Goal: Task Accomplishment & Management: Use online tool/utility

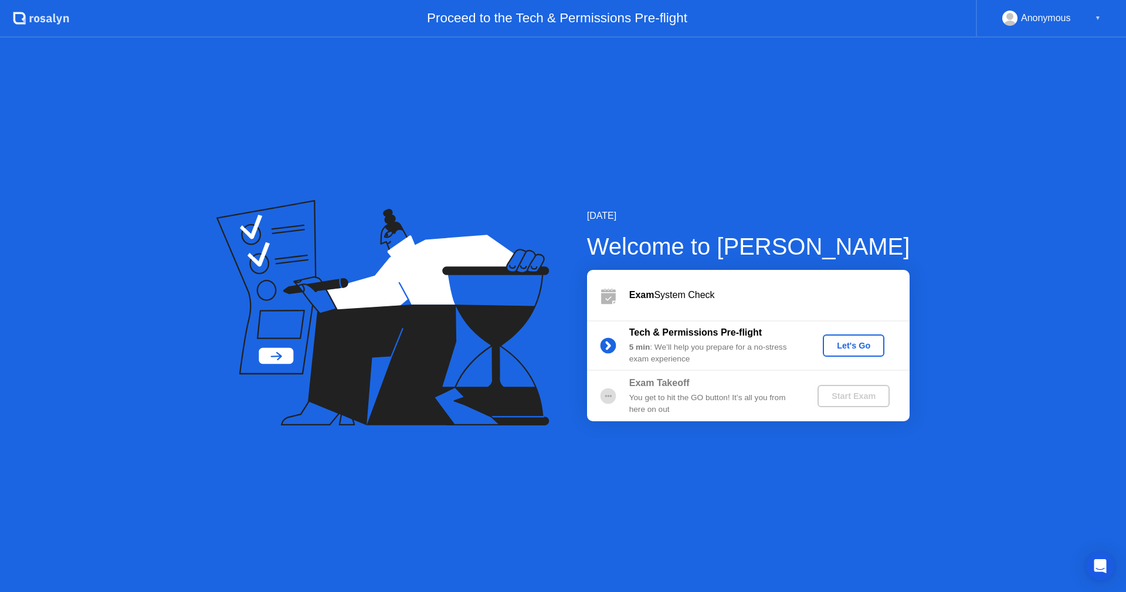
click at [859, 343] on div "Let's Go" at bounding box center [853, 345] width 52 height 9
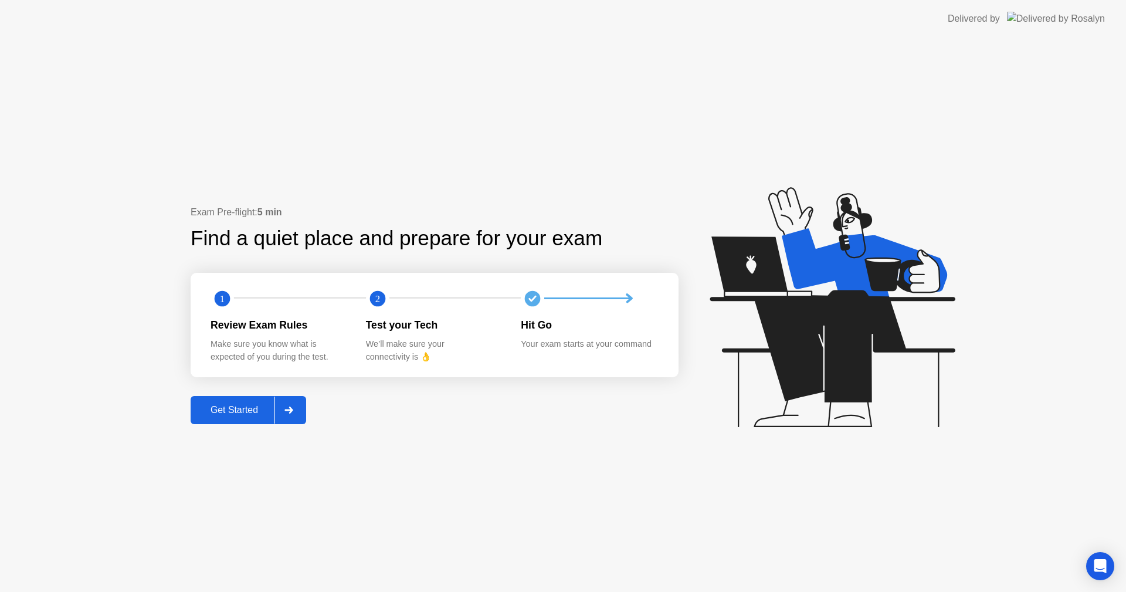
click at [252, 409] on div "Get Started" at bounding box center [234, 410] width 80 height 11
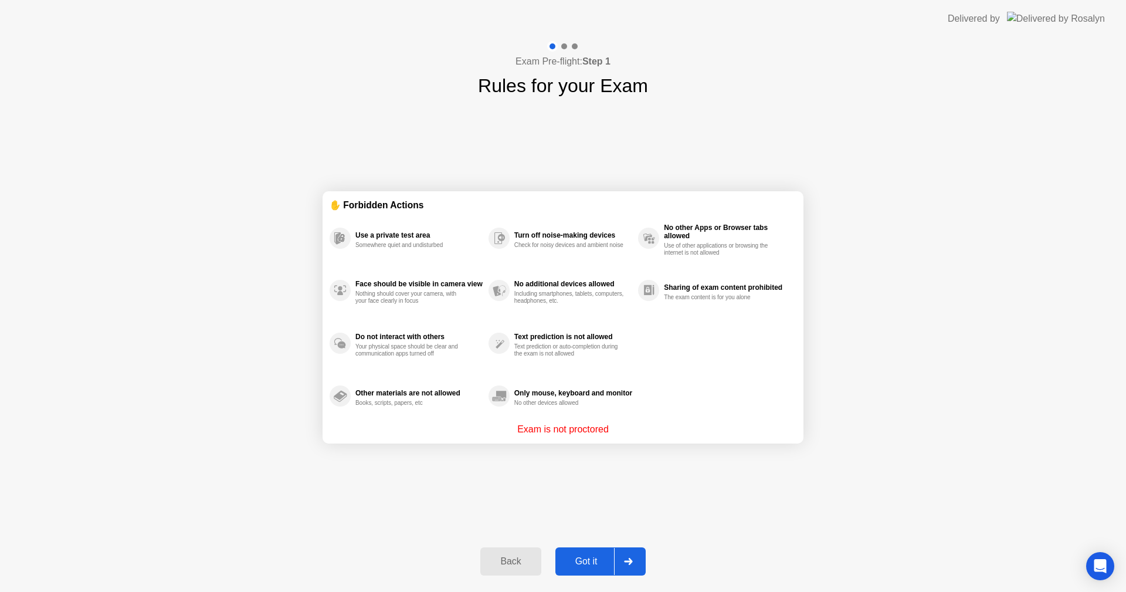
click at [590, 465] on div "Got it" at bounding box center [586, 561] width 55 height 11
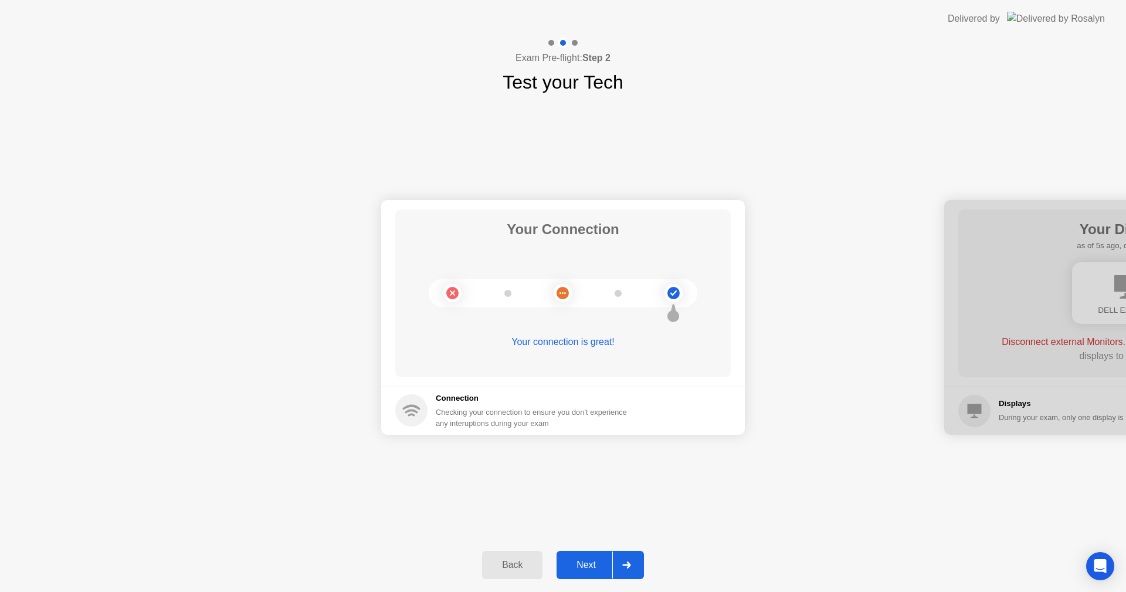
click at [630, 465] on icon at bounding box center [626, 564] width 9 height 7
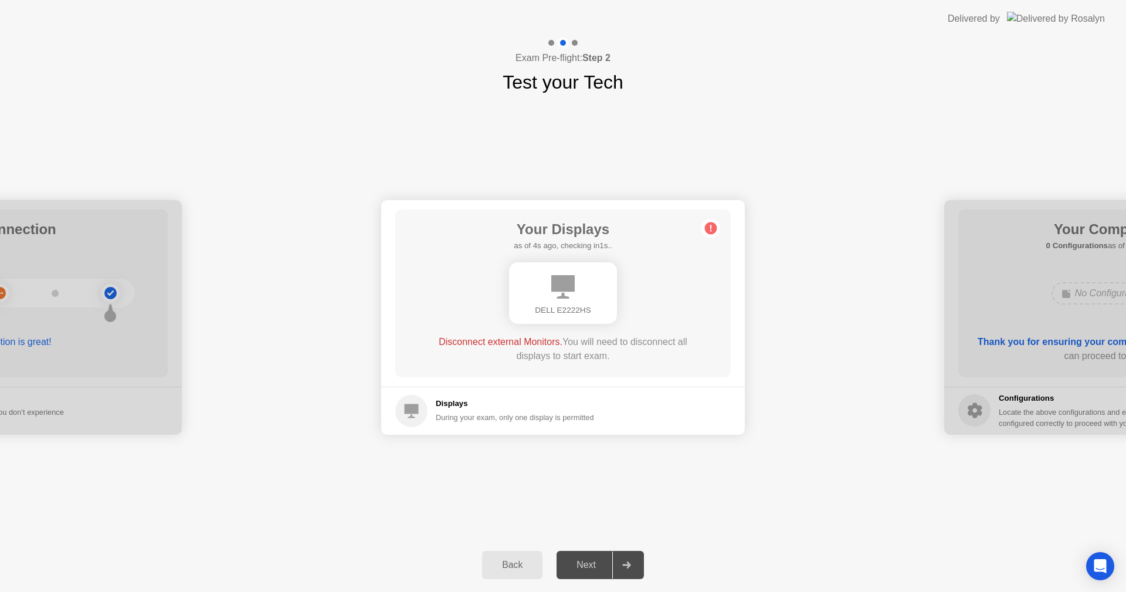
click at [535, 420] on div "During your exam, only one display is permitted" at bounding box center [515, 417] width 158 height 11
click at [601, 465] on div "Next" at bounding box center [586, 564] width 52 height 11
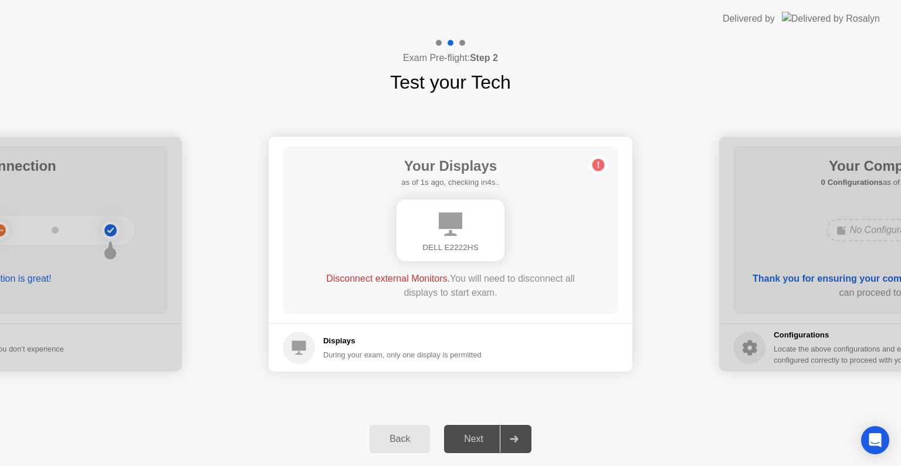
click at [392, 443] on div "Back" at bounding box center [399, 438] width 53 height 11
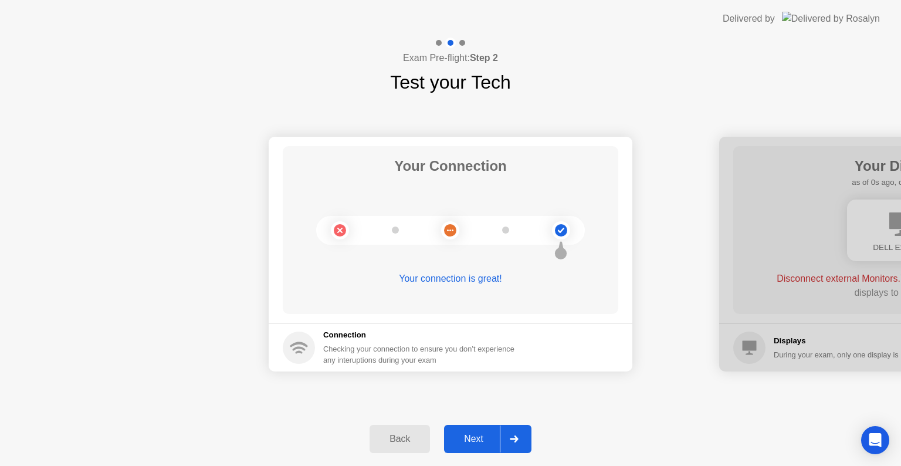
click at [392, 444] on div "Back" at bounding box center [399, 438] width 53 height 11
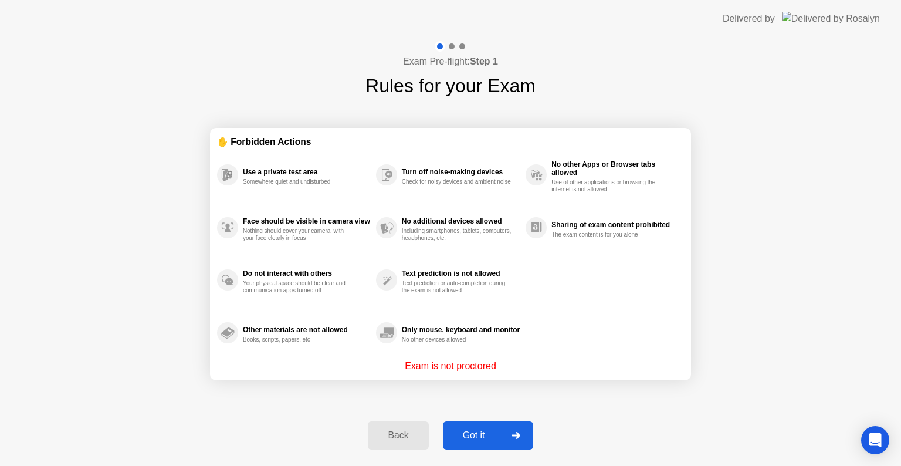
click at [390, 445] on button "Back" at bounding box center [398, 435] width 60 height 28
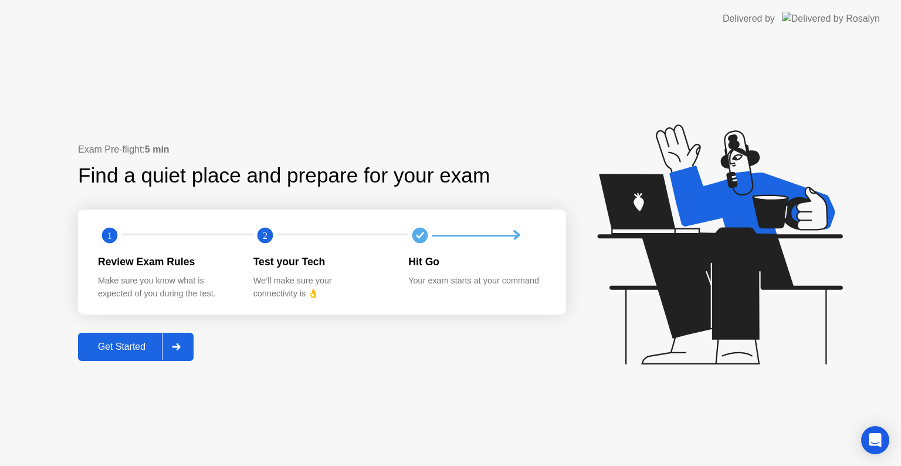
click at [94, 138] on div "Exam Pre-flight: 5 min Find a quiet place and prepare for your exam 1 2 Review …" at bounding box center [450, 252] width 901 height 428
click at [176, 344] on icon at bounding box center [176, 346] width 9 height 7
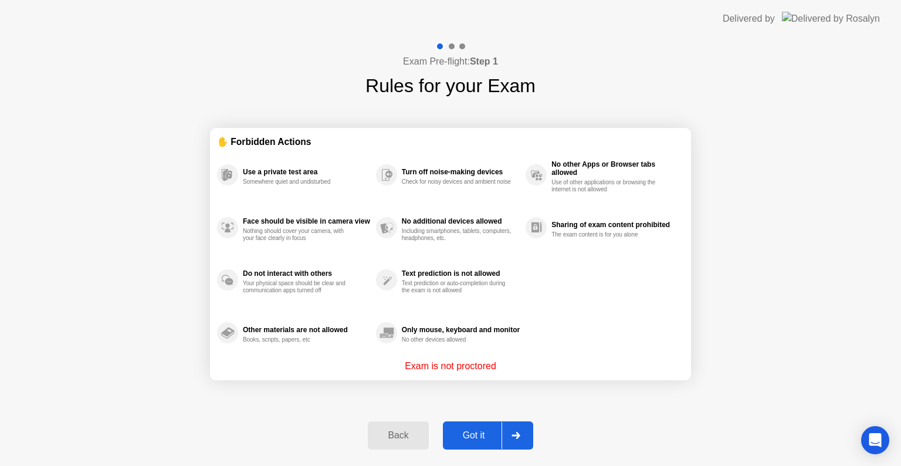
click at [515, 436] on icon at bounding box center [515, 435] width 9 height 7
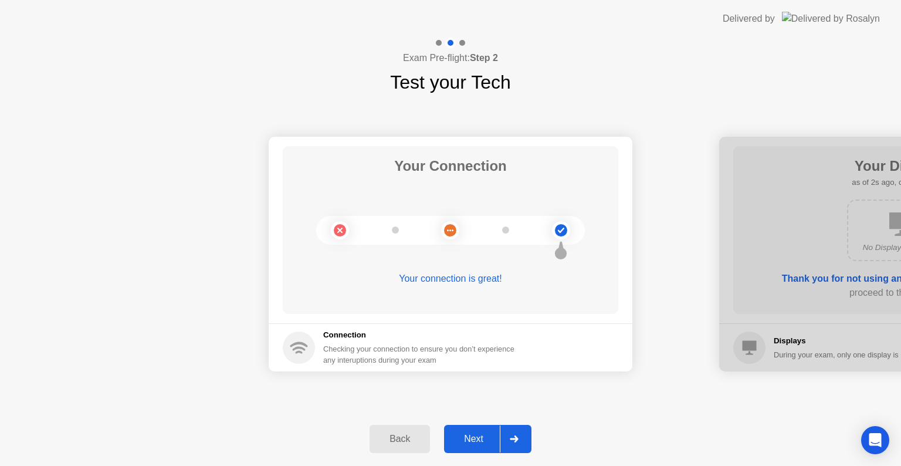
click at [515, 436] on icon at bounding box center [514, 438] width 8 height 7
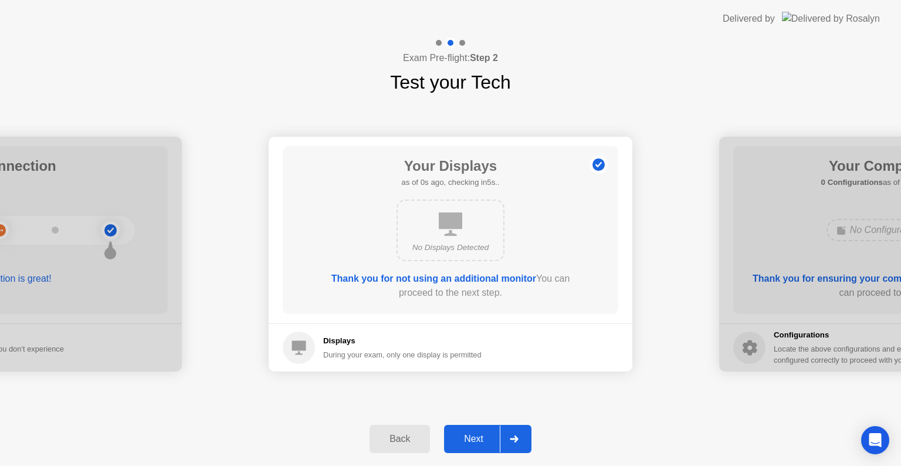
click at [515, 436] on icon at bounding box center [514, 438] width 8 height 7
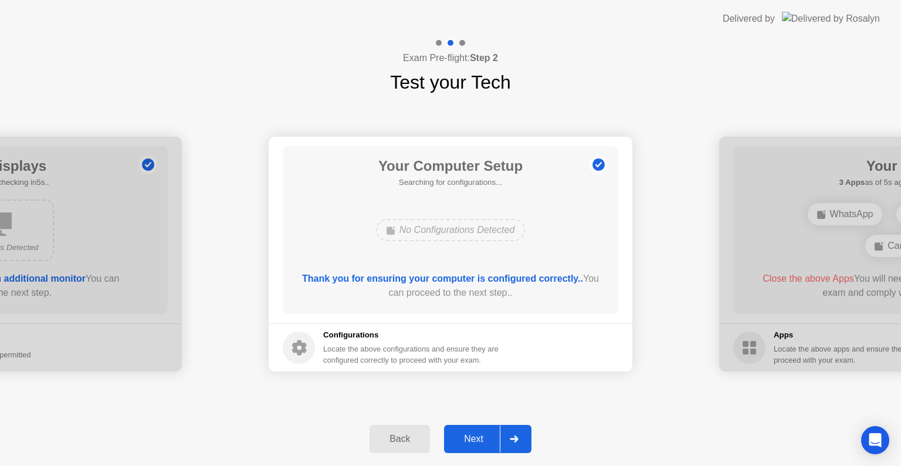
click at [516, 436] on icon at bounding box center [514, 438] width 8 height 7
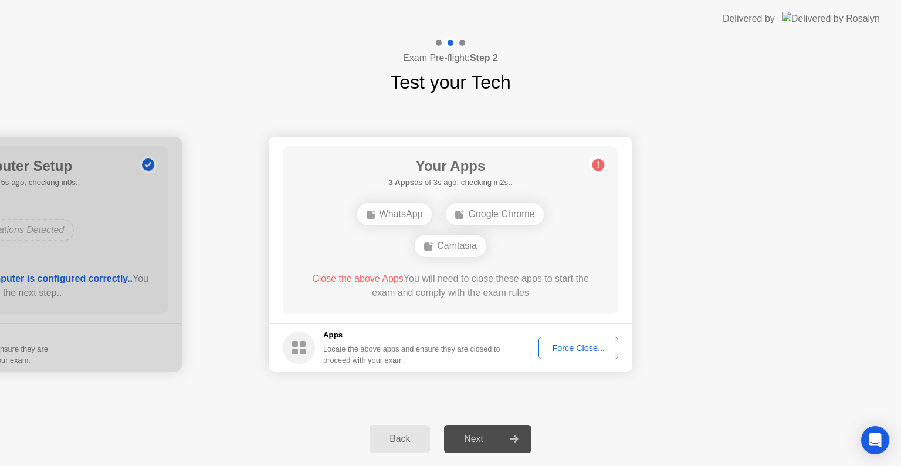
click at [453, 244] on div "Camtasia" at bounding box center [451, 246] width 72 height 22
click at [441, 286] on div "Close the above App You will need to close this app to start the exam and compl…" at bounding box center [451, 285] width 302 height 28
click at [399, 439] on div "Back" at bounding box center [399, 438] width 53 height 11
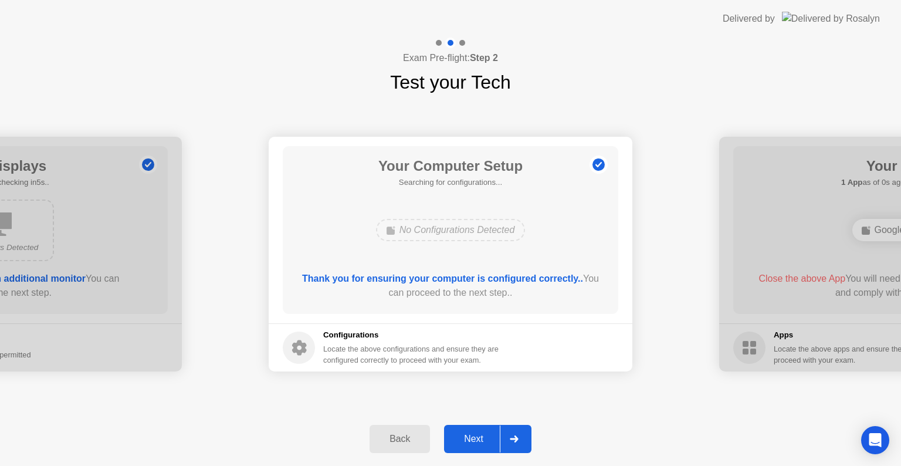
click at [399, 439] on div "Back" at bounding box center [399, 438] width 53 height 11
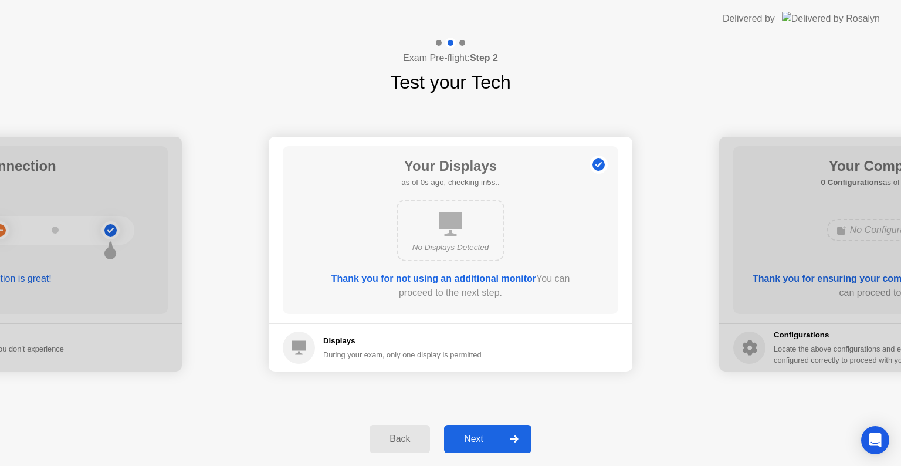
click at [399, 439] on div "Back" at bounding box center [399, 438] width 53 height 11
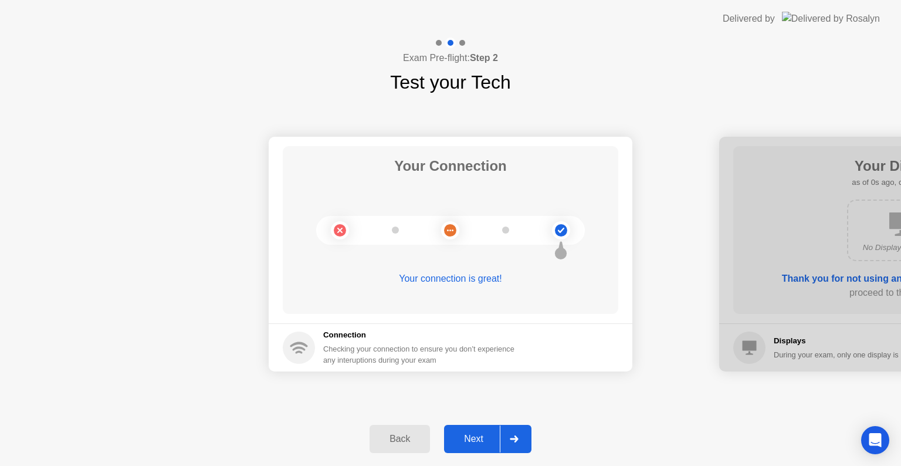
click at [399, 439] on div "Back" at bounding box center [399, 438] width 53 height 11
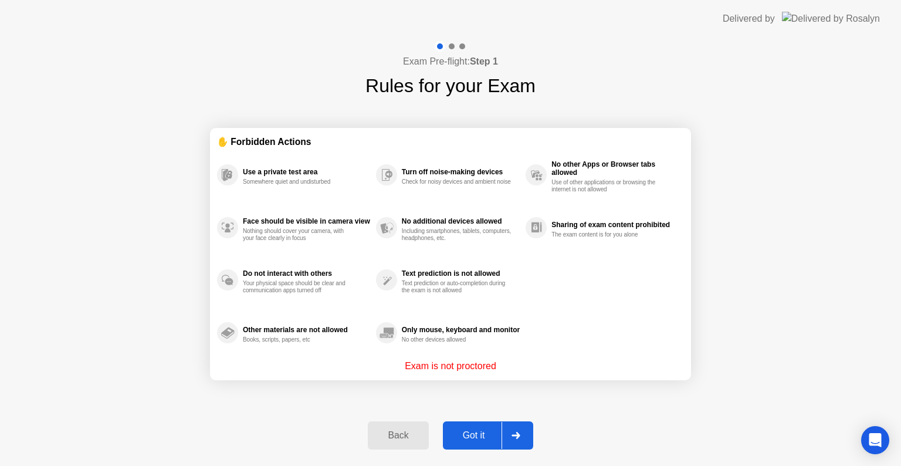
click at [399, 439] on div "Back" at bounding box center [397, 435] width 53 height 11
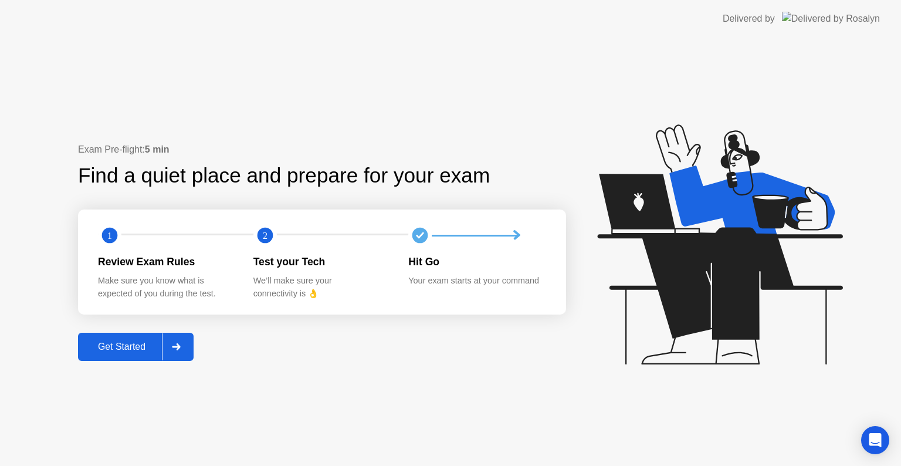
click at [190, 344] on div at bounding box center [176, 346] width 28 height 27
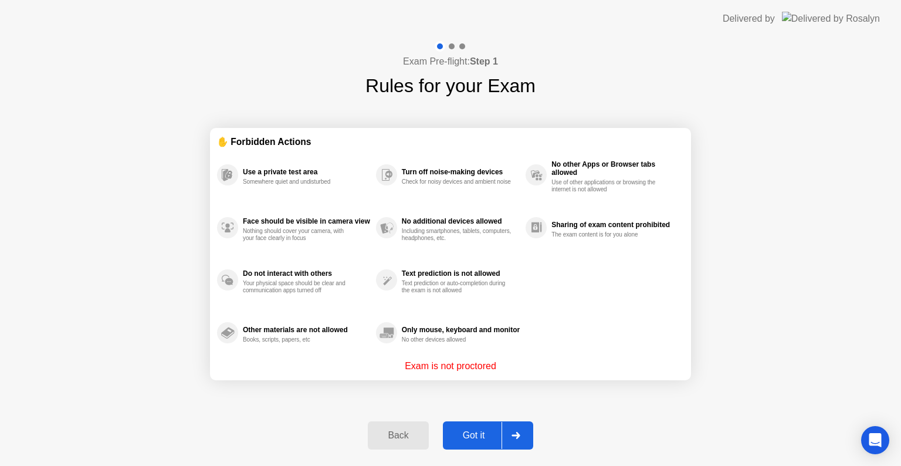
click at [515, 437] on icon at bounding box center [515, 435] width 9 height 7
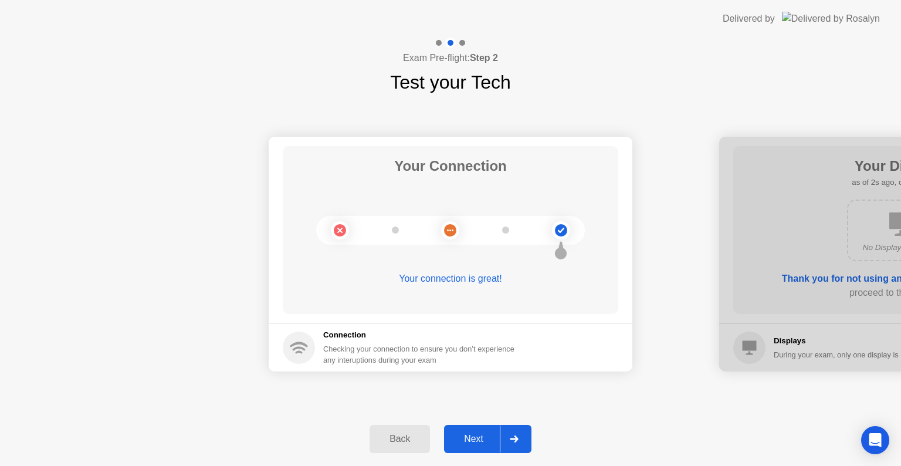
click at [515, 437] on icon at bounding box center [514, 438] width 8 height 7
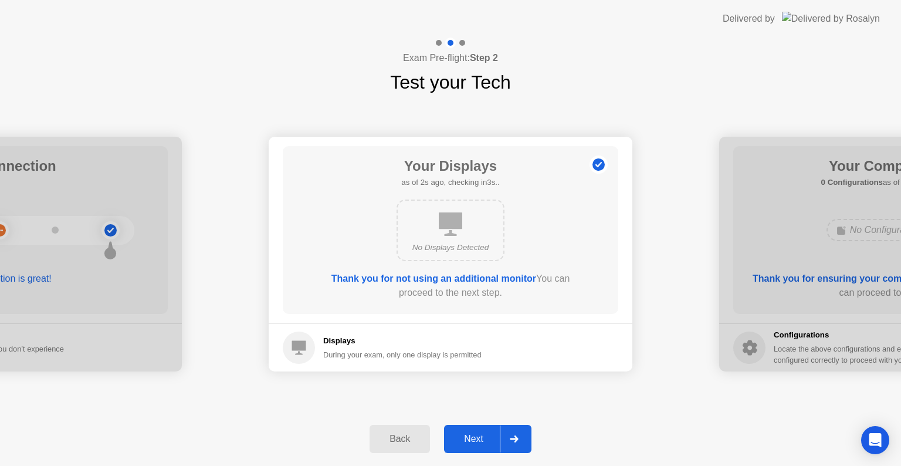
click at [515, 437] on icon at bounding box center [514, 438] width 8 height 7
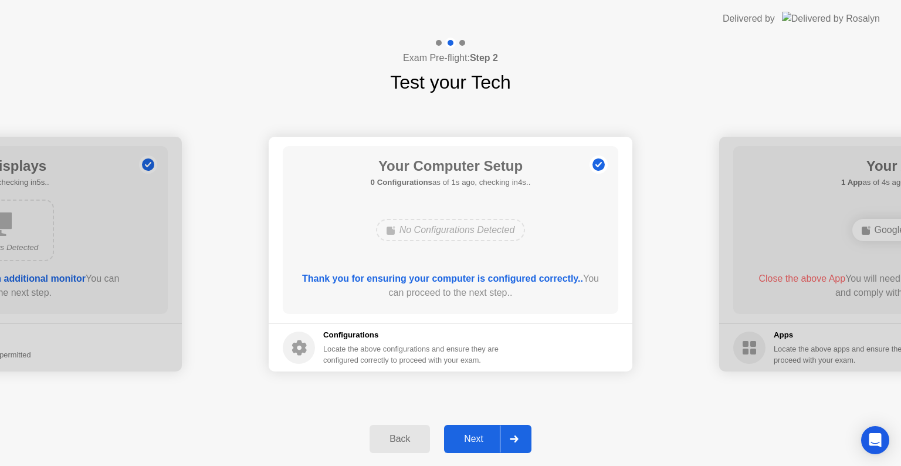
click at [515, 437] on icon at bounding box center [514, 438] width 8 height 7
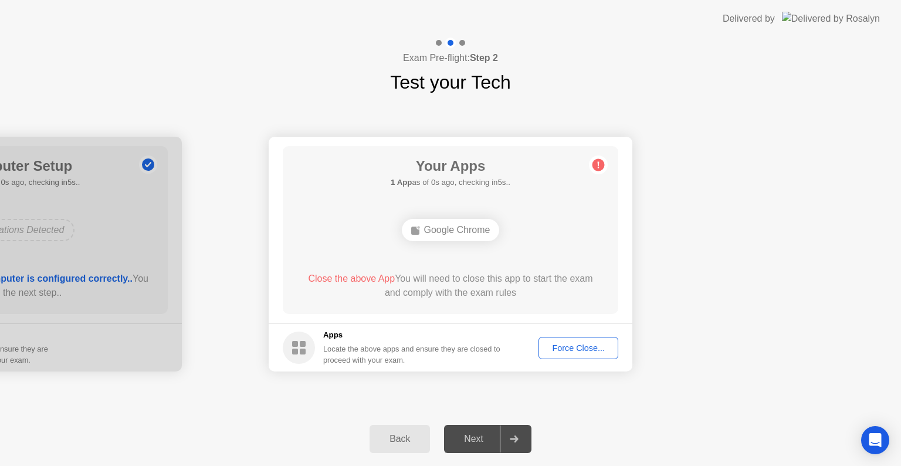
click at [514, 283] on div "Close the above App You will need to close this app to start the exam and compl…" at bounding box center [451, 285] width 302 height 28
click at [460, 233] on div "Google Chrome" at bounding box center [451, 230] width 98 height 22
click at [446, 351] on div "Locate the above apps and ensure they are closed to proceed with your exam." at bounding box center [412, 354] width 178 height 22
click at [588, 350] on div "Force Close..." at bounding box center [578, 347] width 72 height 9
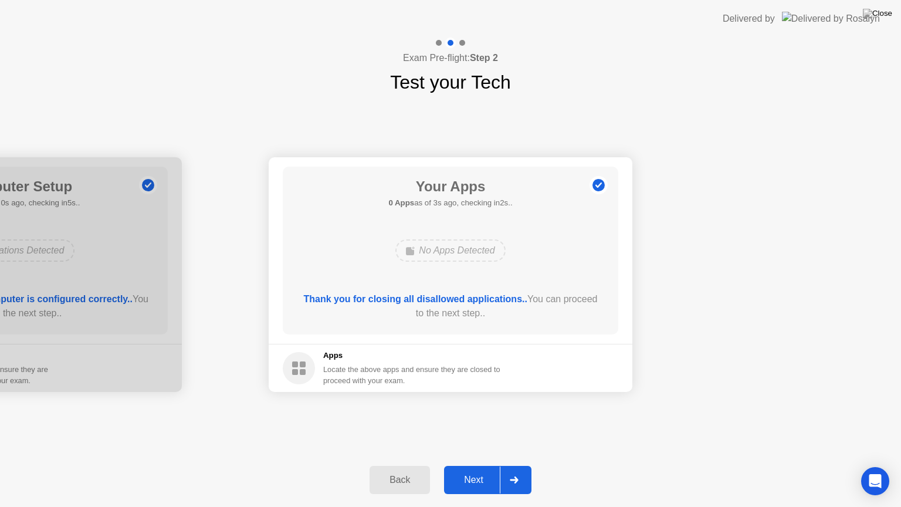
click at [398, 465] on div "Back" at bounding box center [399, 479] width 53 height 11
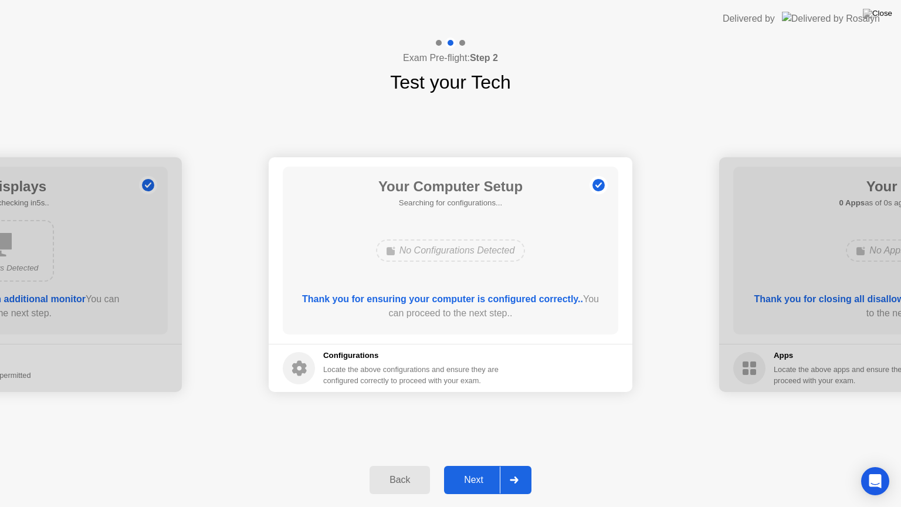
click at [398, 465] on div "Back" at bounding box center [399, 479] width 53 height 11
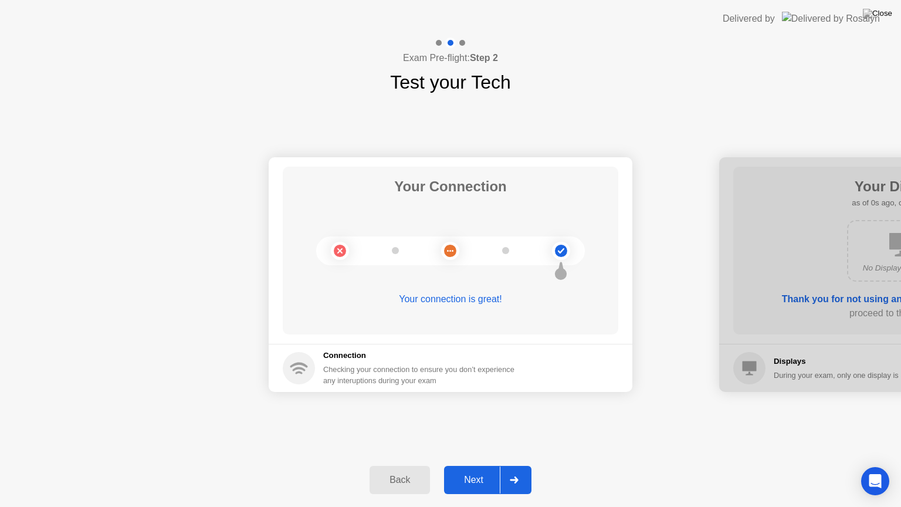
click at [398, 465] on div "Back" at bounding box center [399, 479] width 53 height 11
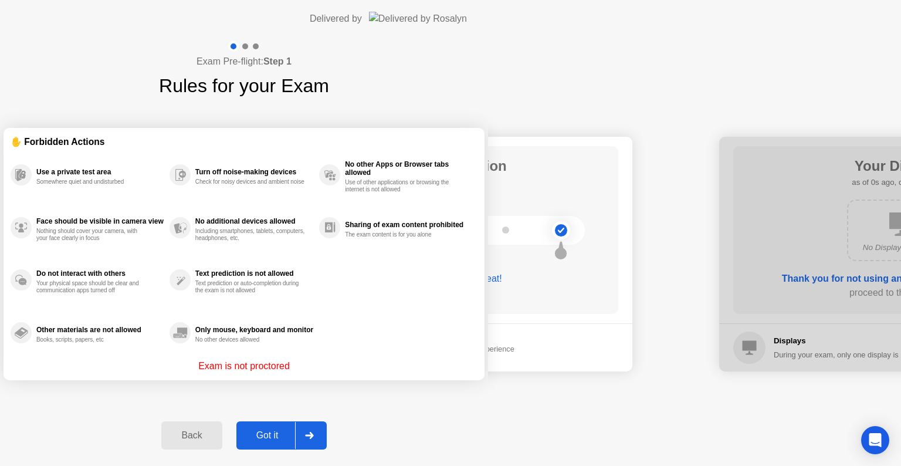
click at [398, 464] on div "Exam Pre-flight: Step 1 Rules for your Exam ✋ Forbidden Actions Use a private t…" at bounding box center [244, 252] width 488 height 428
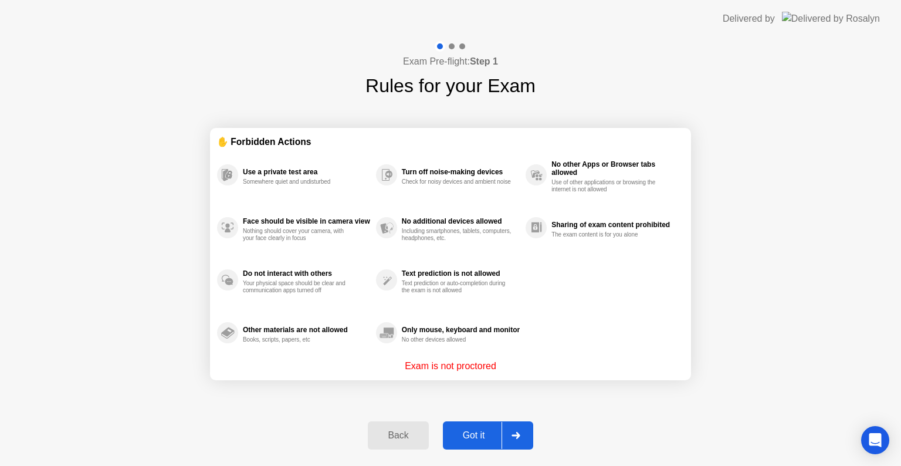
click at [398, 437] on div "Back" at bounding box center [397, 435] width 53 height 11
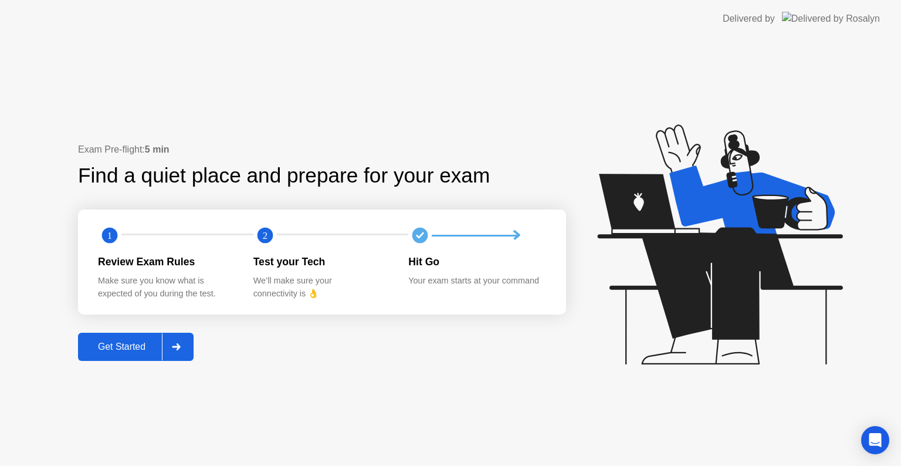
click at [186, 347] on div at bounding box center [176, 346] width 28 height 27
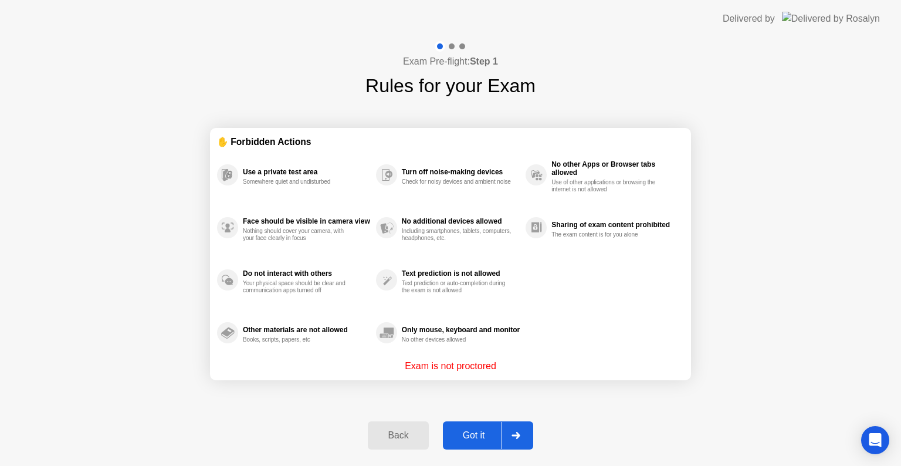
click at [519, 436] on icon at bounding box center [515, 435] width 9 height 7
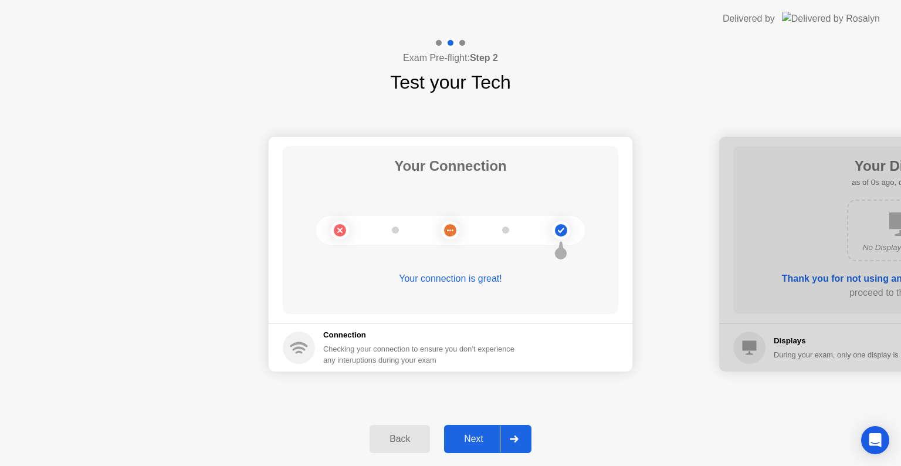
click at [519, 436] on div at bounding box center [514, 438] width 28 height 27
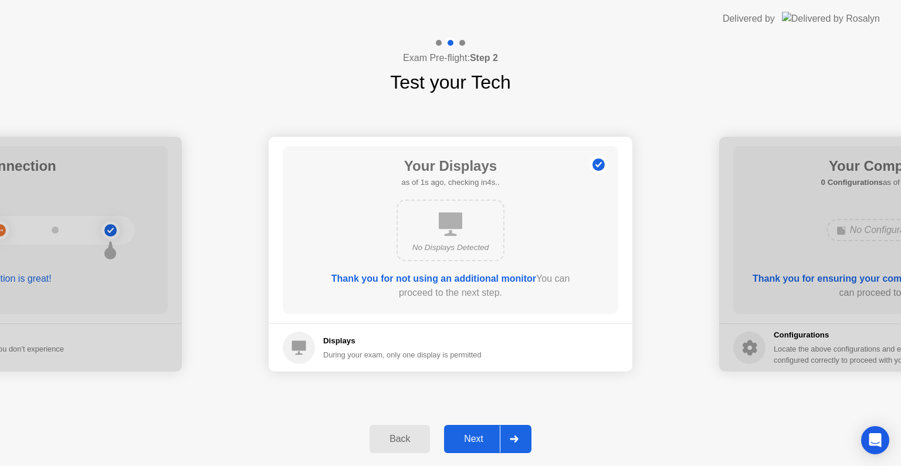
click at [519, 436] on div at bounding box center [514, 438] width 28 height 27
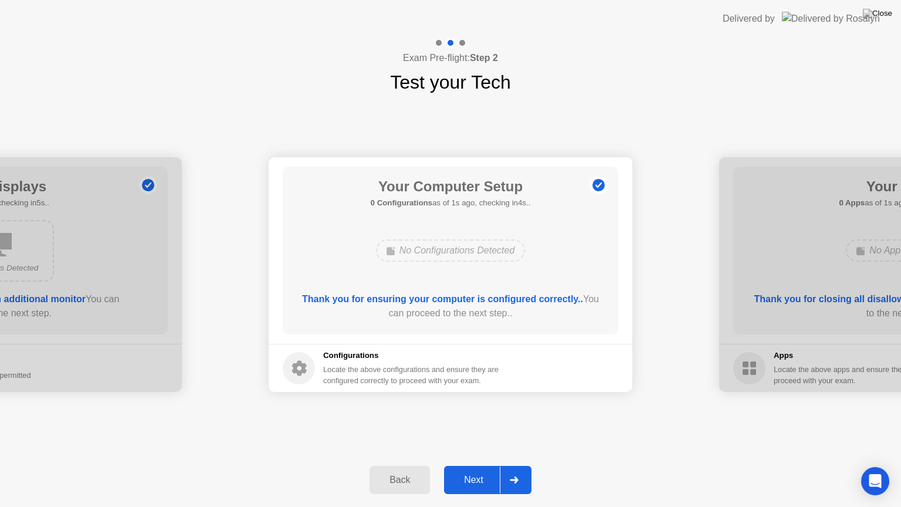
click at [515, 465] on icon at bounding box center [514, 479] width 8 height 7
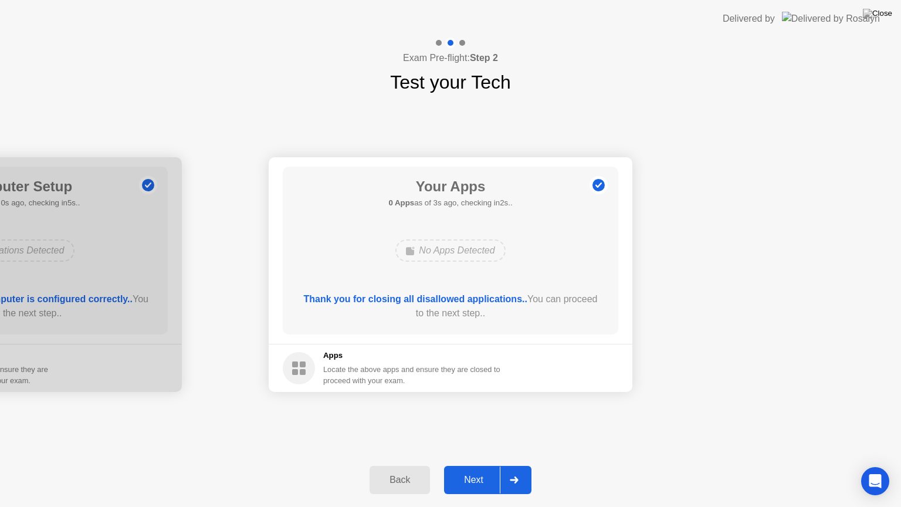
click at [405, 465] on div "Back" at bounding box center [399, 479] width 53 height 11
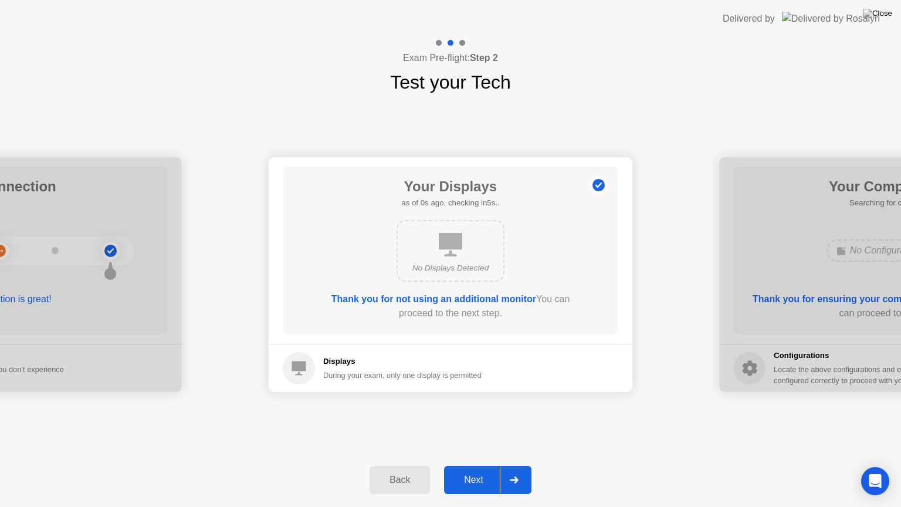
click at [405, 465] on div "Back" at bounding box center [399, 479] width 53 height 11
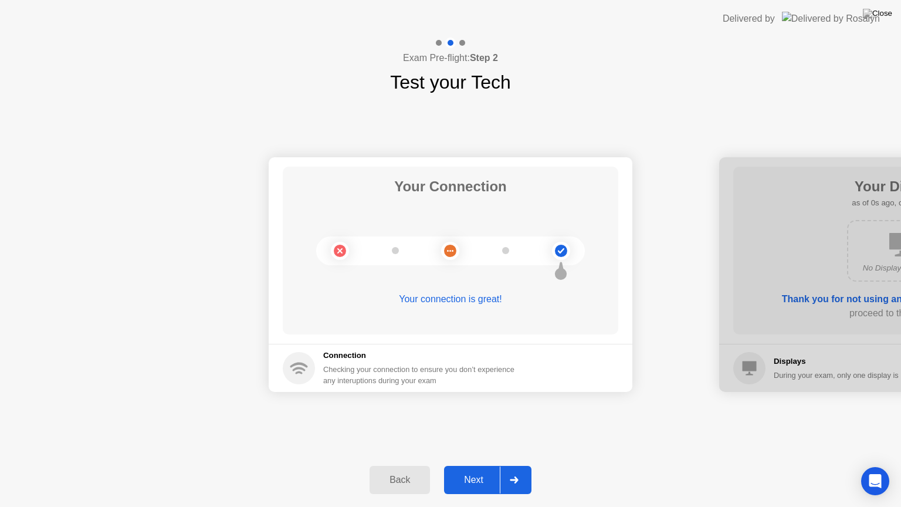
click at [405, 465] on div "Back" at bounding box center [399, 479] width 53 height 11
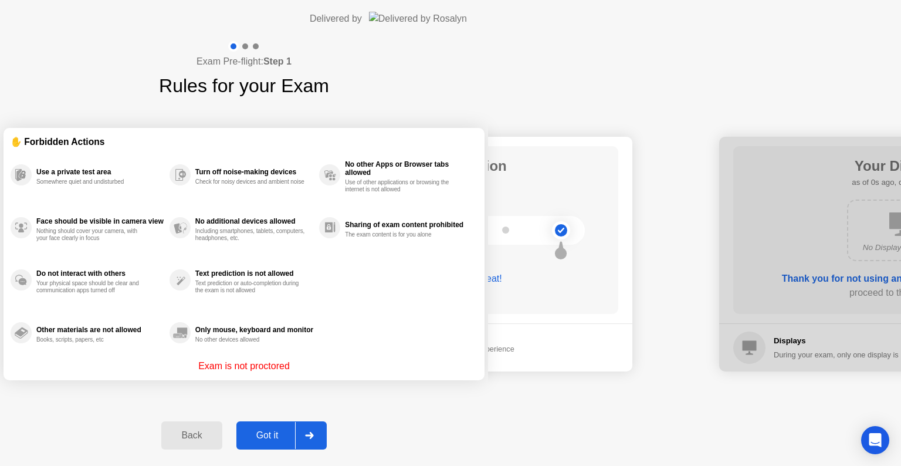
click at [405, 464] on div "Exam Pre-flight: Step 1 Rules for your Exam ✋ Forbidden Actions Use a private t…" at bounding box center [244, 252] width 488 height 428
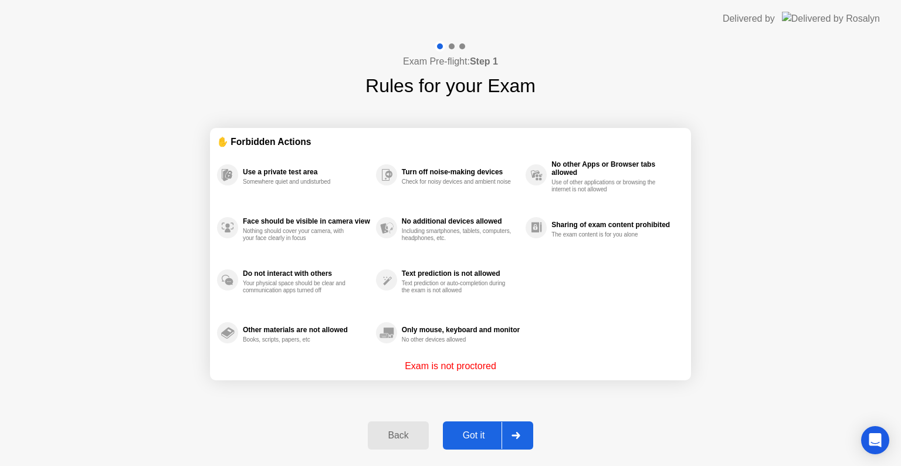
click at [399, 435] on div "Back" at bounding box center [397, 435] width 53 height 11
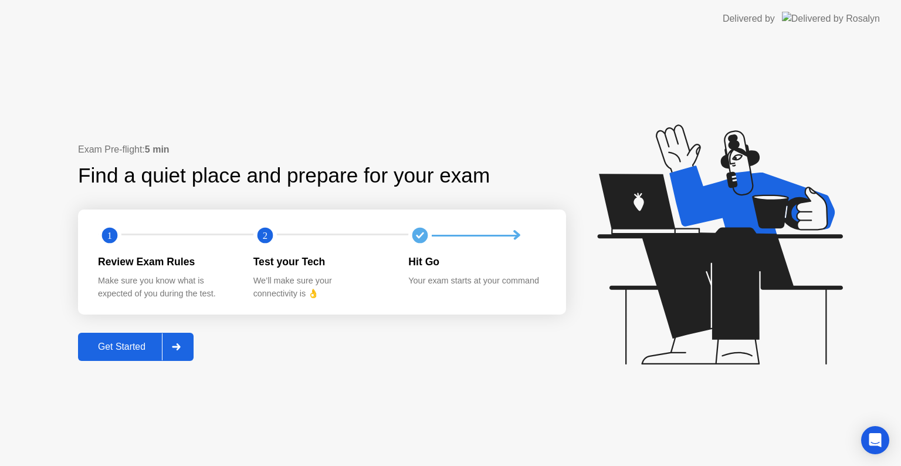
click at [185, 355] on div at bounding box center [176, 346] width 28 height 27
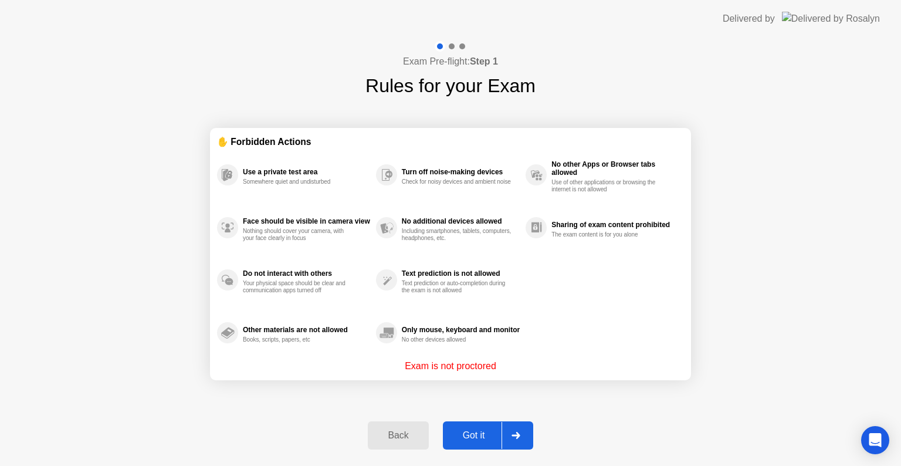
click at [524, 434] on div at bounding box center [515, 435] width 28 height 27
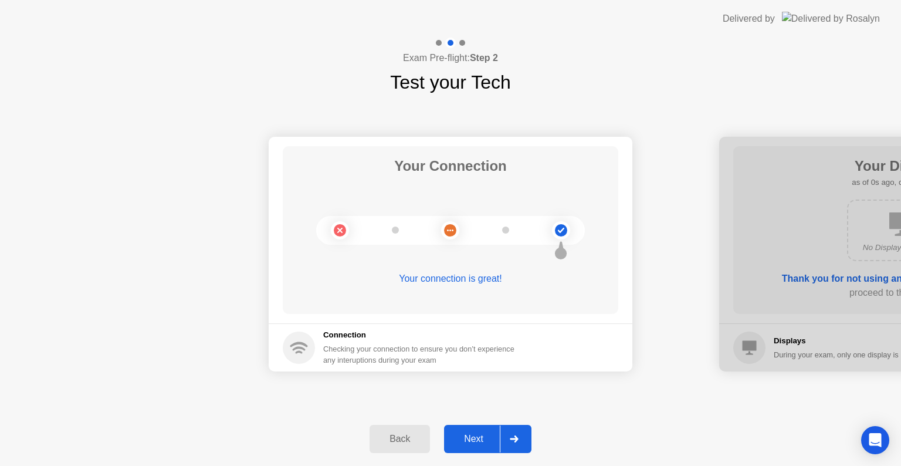
click at [524, 434] on div at bounding box center [514, 438] width 28 height 27
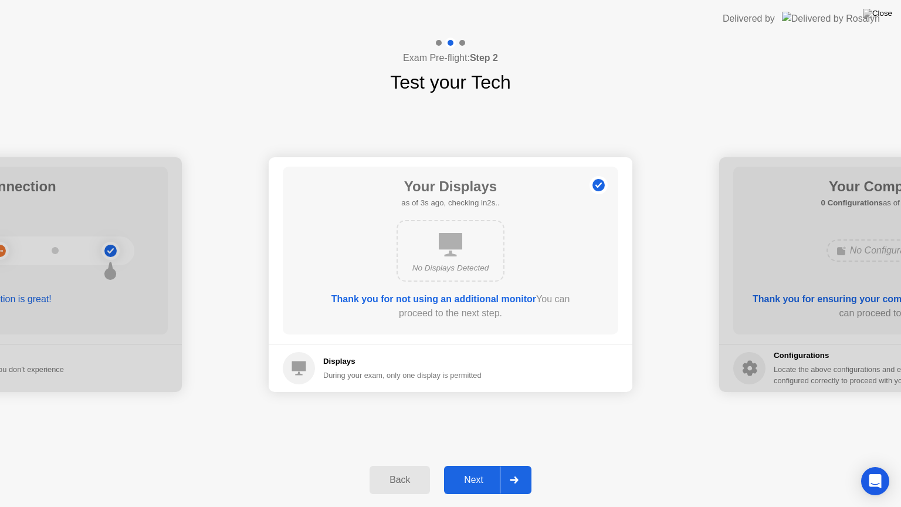
click at [521, 465] on div at bounding box center [514, 479] width 28 height 27
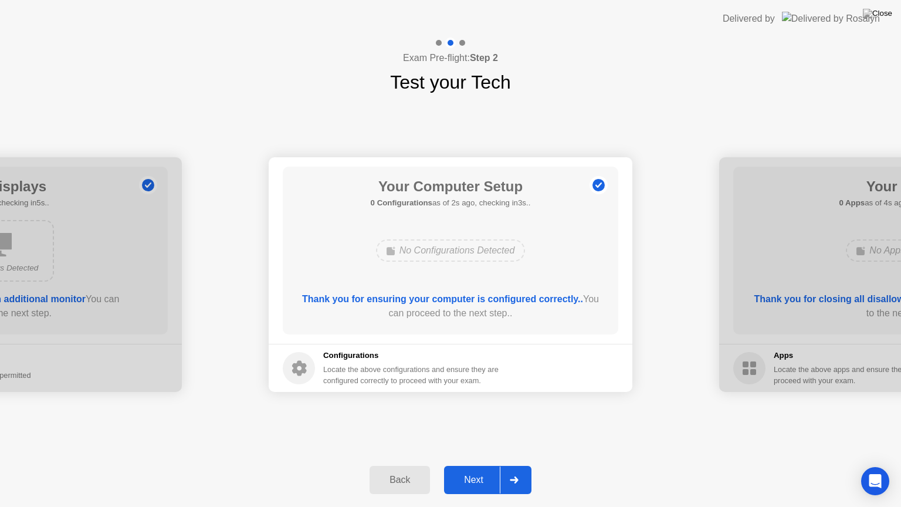
click at [521, 465] on div at bounding box center [514, 479] width 28 height 27
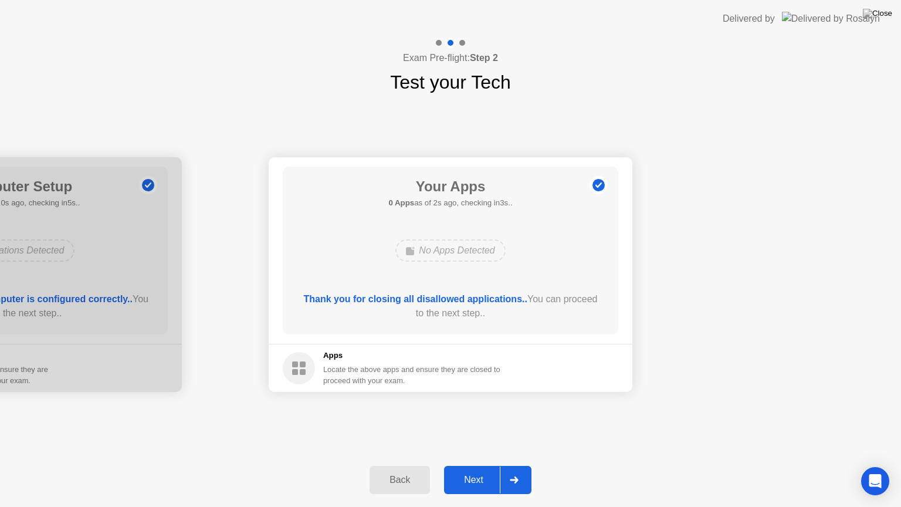
click at [521, 465] on div at bounding box center [514, 479] width 28 height 27
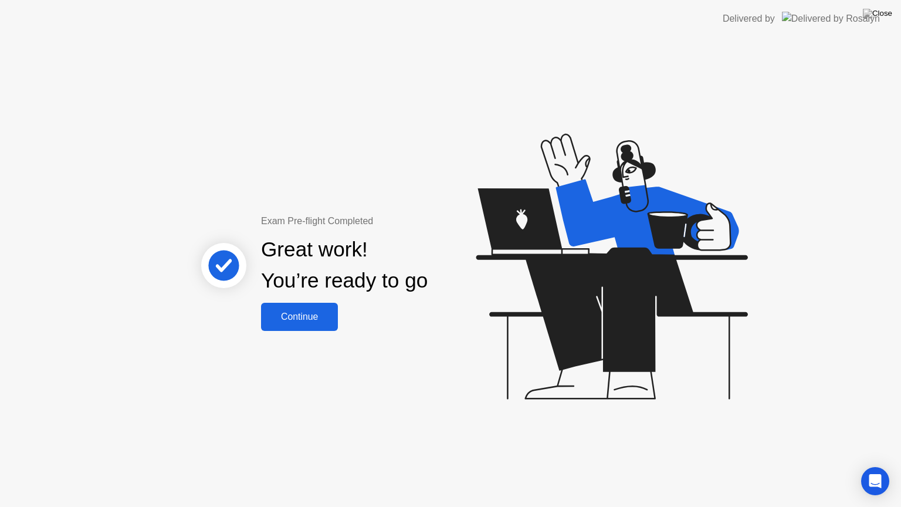
click at [312, 321] on div "Continue" at bounding box center [299, 316] width 70 height 11
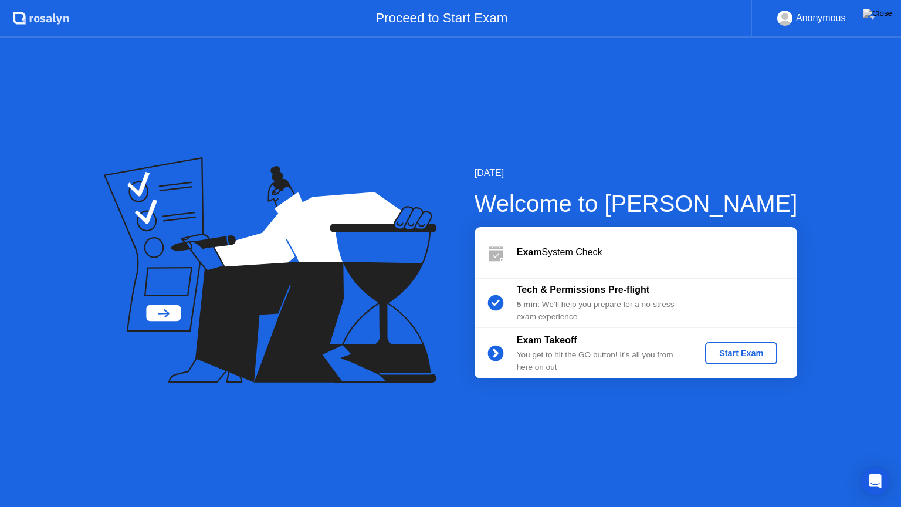
click at [722, 355] on div "Start Exam" at bounding box center [740, 352] width 63 height 9
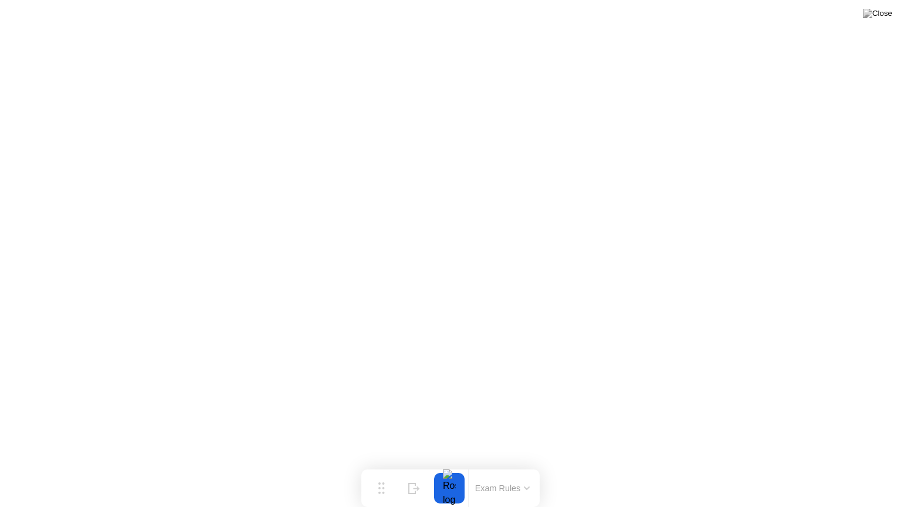
click at [525, 465] on icon at bounding box center [527, 488] width 6 height 4
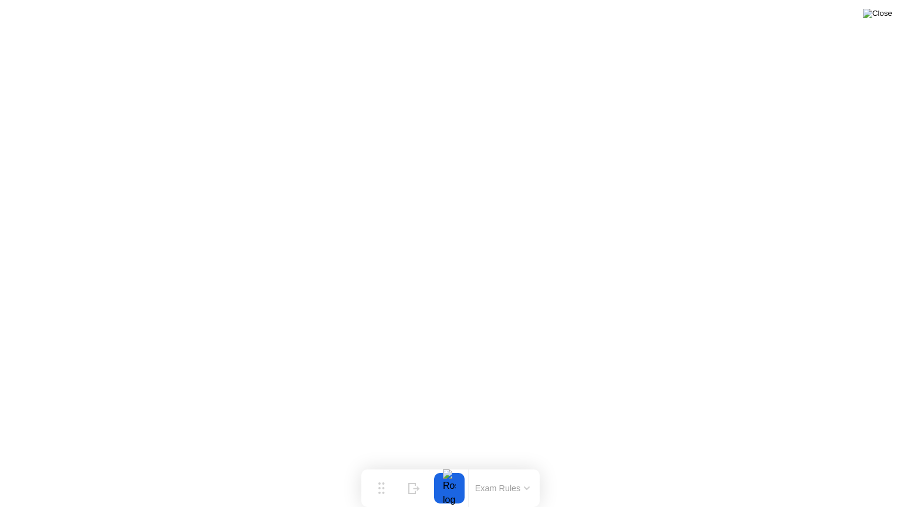
click at [884, 18] on img at bounding box center [876, 13] width 29 height 9
